Goal: Find specific fact: Find specific fact

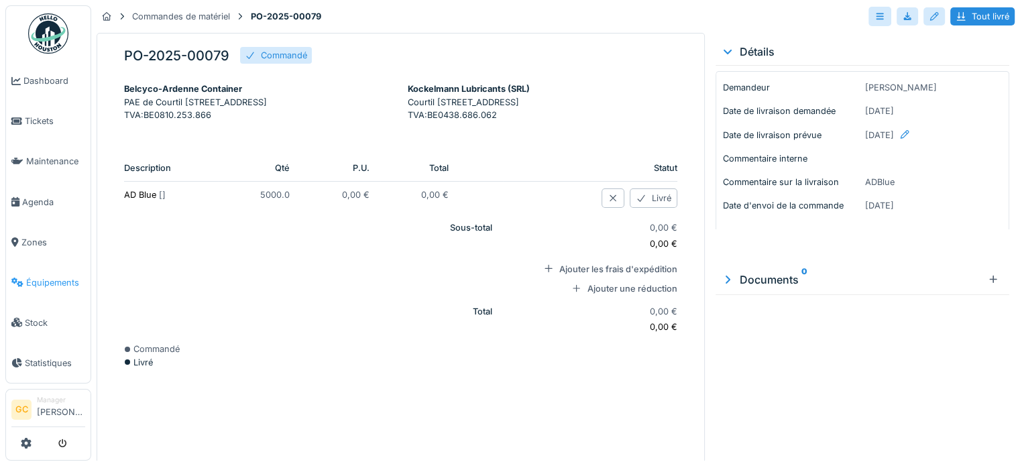
click at [49, 276] on span "Équipements" at bounding box center [55, 282] width 59 height 13
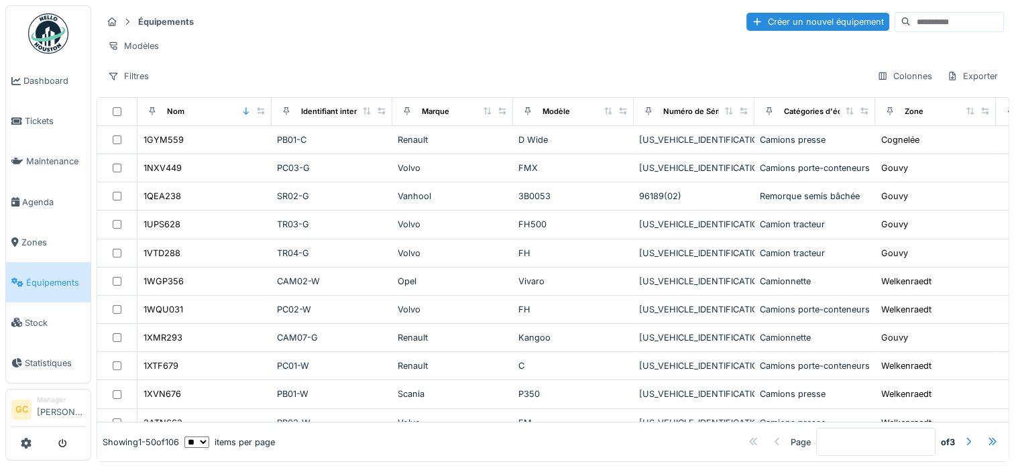
click at [910, 18] on input at bounding box center [956, 22] width 93 height 19
type input "*****"
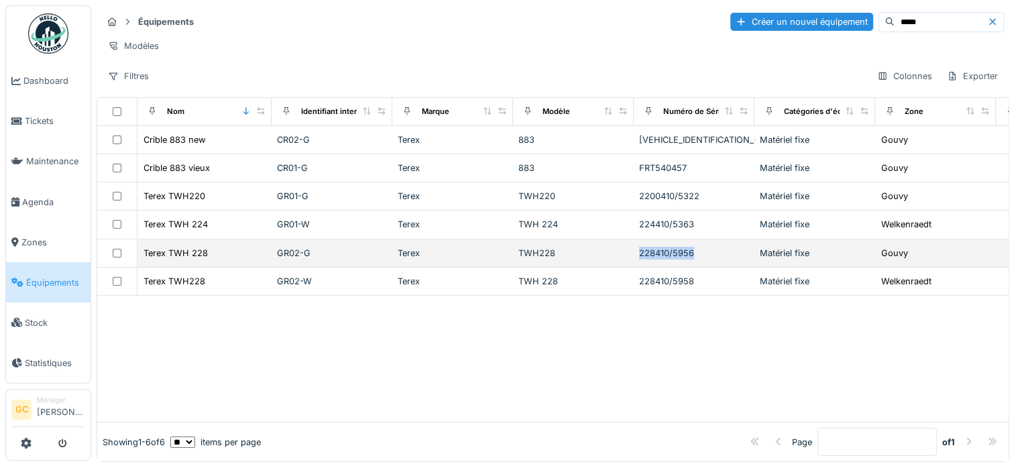
click at [638, 261] on td "228410/5956" at bounding box center [693, 253] width 121 height 28
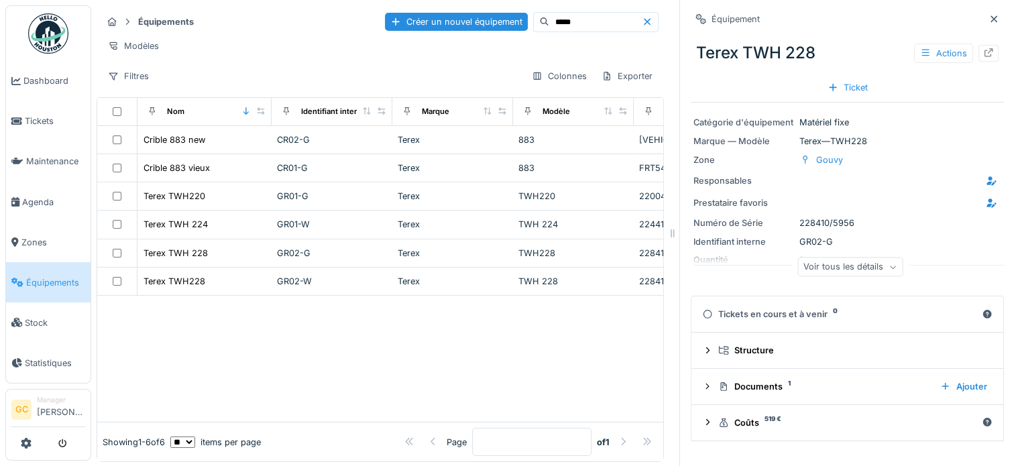
drag, startPoint x: 637, startPoint y: 260, endPoint x: 568, endPoint y: 318, distance: 89.9
click at [568, 318] on div at bounding box center [380, 359] width 566 height 126
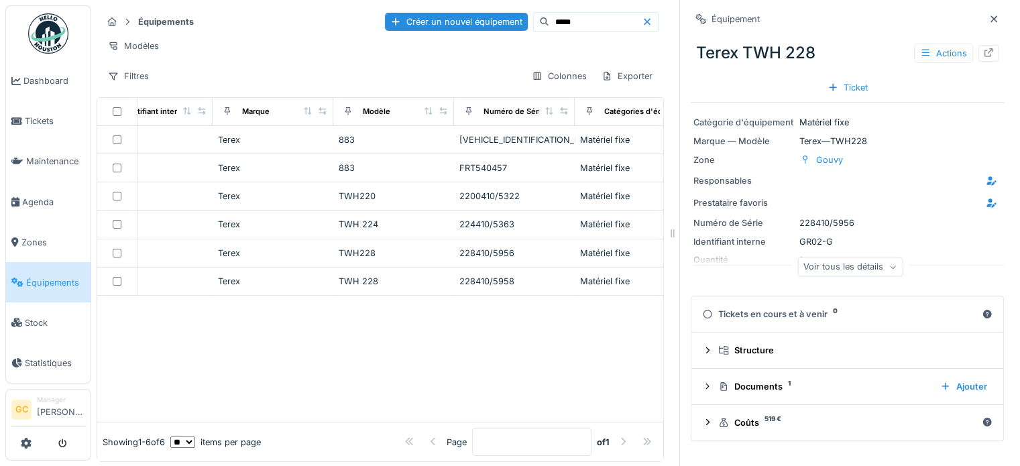
scroll to position [0, 200]
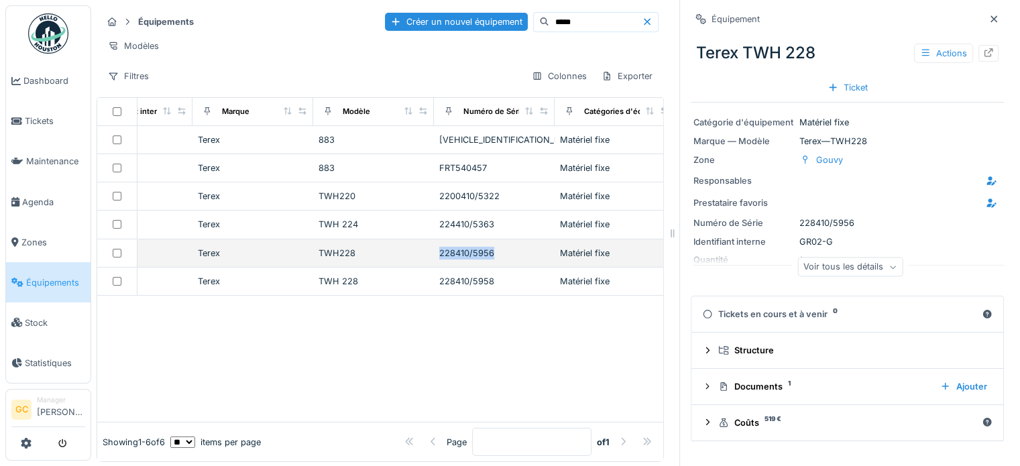
drag, startPoint x: 498, startPoint y: 260, endPoint x: 437, endPoint y: 261, distance: 61.0
click at [437, 261] on td "228410/5956" at bounding box center [494, 253] width 121 height 28
copy div "228410/5956"
